Goal: Task Accomplishment & Management: Manage account settings

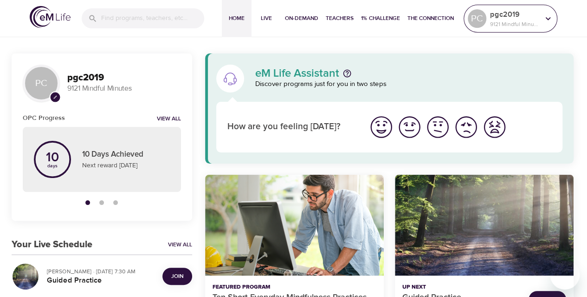
click at [500, 15] on p "pgc2019" at bounding box center [514, 14] width 49 height 11
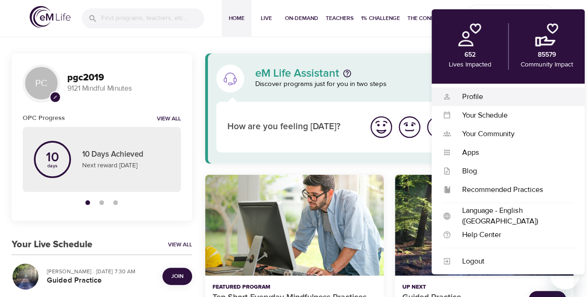
click at [464, 93] on div "Profile" at bounding box center [512, 96] width 123 height 11
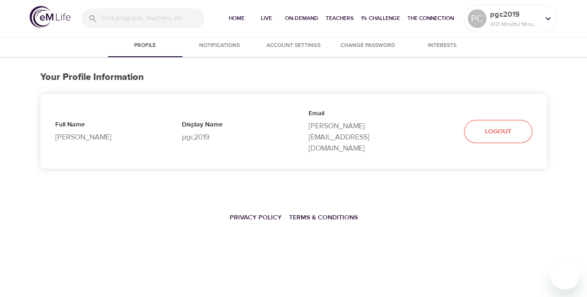
select select "10"
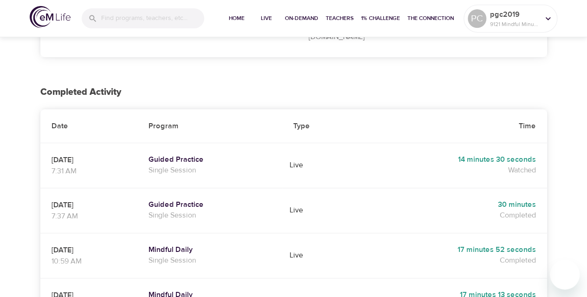
scroll to position [111, 0]
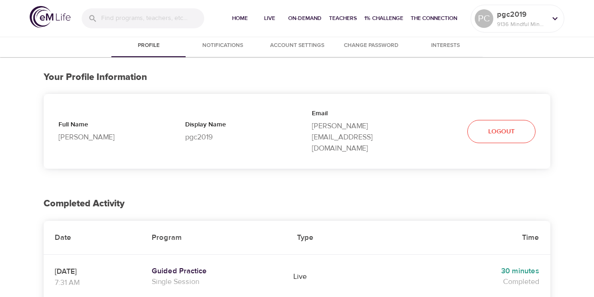
select select "10"
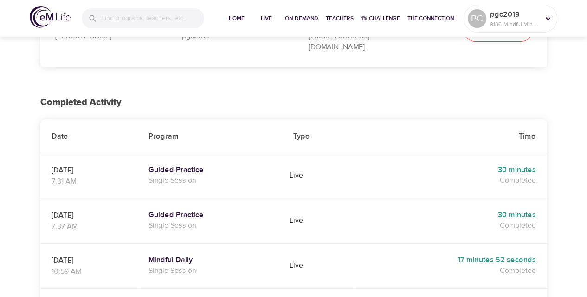
scroll to position [111, 0]
